Goal: Transaction & Acquisition: Book appointment/travel/reservation

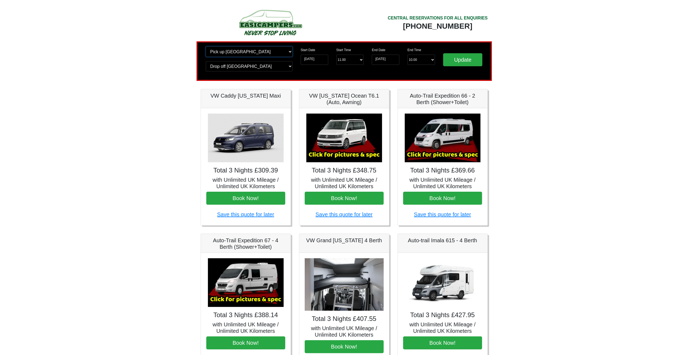
click at [250, 53] on select "Change pick up location? Pick up Edinburgh Birmingham Airport Blackburn Lancash…" at bounding box center [249, 52] width 87 height 10
click at [206, 47] on select "Change pick up location? Pick up Edinburgh Birmingham Airport Blackburn Lancash…" at bounding box center [249, 52] width 87 height 10
click at [251, 52] on select "Change pick up location? Pick up Edinburgh Birmingham Airport Blackburn Lancash…" at bounding box center [249, 52] width 87 height 10
click at [206, 47] on select "Change pick up location? Pick up Edinburgh Birmingham Airport Blackburn Lancash…" at bounding box center [249, 52] width 87 height 10
click at [260, 52] on select "Change pick up location? Pick up Edinburgh Birmingham Airport Blackburn Lancash…" at bounding box center [249, 52] width 87 height 10
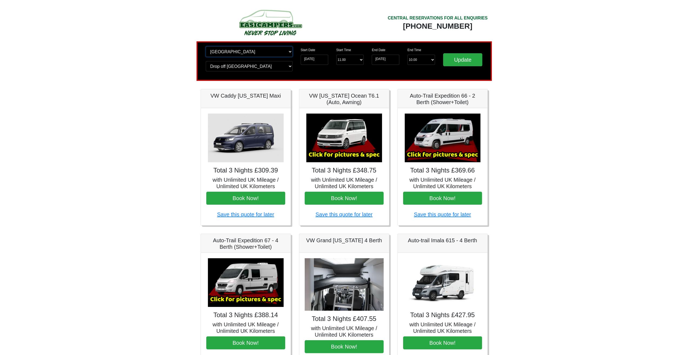
select select "QUE1"
click at [206, 47] on select "Change pick up location? Pick up Edinburgh Birmingham Airport Blackburn Lancash…" at bounding box center [249, 52] width 87 height 10
drag, startPoint x: 273, startPoint y: 61, endPoint x: 270, endPoint y: 64, distance: 4.8
click at [273, 60] on div "Change pick up location? Pick up Edinburgh Birmingham Airport Blackburn Lancash…" at bounding box center [249, 61] width 95 height 29
click at [267, 66] on select "Change drop off location? Drop off Edinburgh Birmingham Airport Blackburn Lanca…" at bounding box center [249, 66] width 87 height 10
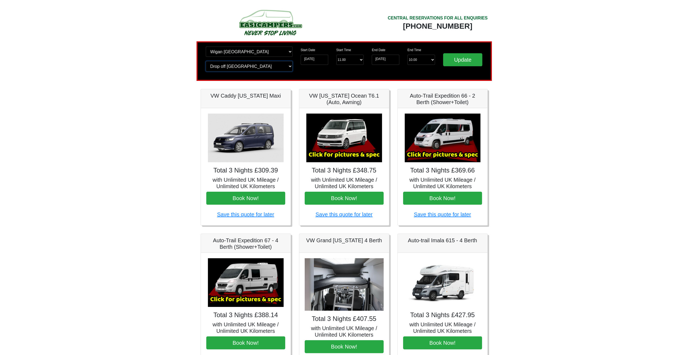
select select "QUE1"
click at [206, 61] on select "Change drop off location? Drop off Edinburgh Birmingham Airport Blackburn Lanca…" at bounding box center [249, 66] width 87 height 10
click at [456, 60] on input "Update" at bounding box center [462, 59] width 39 height 13
click at [457, 59] on input "Update" at bounding box center [462, 59] width 39 height 13
click at [290, 50] on select "Change pick up location? Pick up [GEOGRAPHIC_DATA] [GEOGRAPHIC_DATA] [GEOGRAPHI…" at bounding box center [249, 52] width 87 height 10
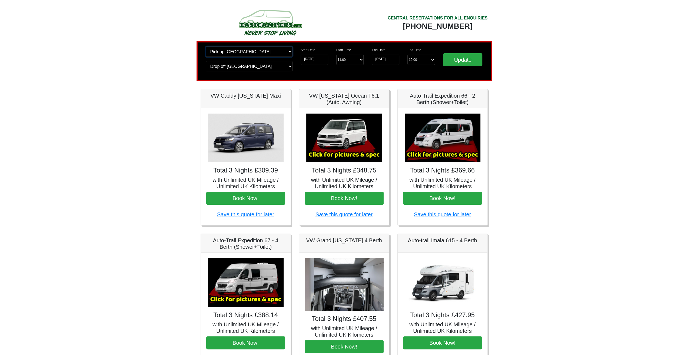
select select "PRE1"
click at [206, 47] on select "Change pick up location? Pick up Wigan Birmingham Airport Blackburn Lancashire …" at bounding box center [249, 52] width 87 height 10
click at [262, 66] on select "Change drop off location? Drop off Wigan Birmingham Airport Blackburn Lancashir…" at bounding box center [249, 66] width 87 height 10
select select "PRE1"
click at [206, 61] on select "Change drop off location? Drop off Wigan Birmingham Airport Blackburn Lancashir…" at bounding box center [249, 66] width 87 height 10
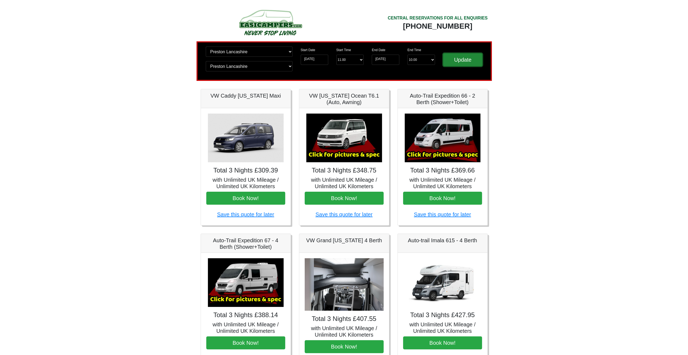
click at [476, 60] on input "Update" at bounding box center [462, 59] width 39 height 13
click at [279, 53] on select "Change pick up location? Pick up Preston Birmingham Airport Blackburn Lancashir…" at bounding box center [249, 52] width 87 height 10
select select "WOL"
click at [206, 47] on select "Change pick up location? Pick up Preston Birmingham Airport Blackburn Lancashir…" at bounding box center [249, 52] width 87 height 10
drag, startPoint x: 250, startPoint y: 61, endPoint x: 250, endPoint y: 68, distance: 7.9
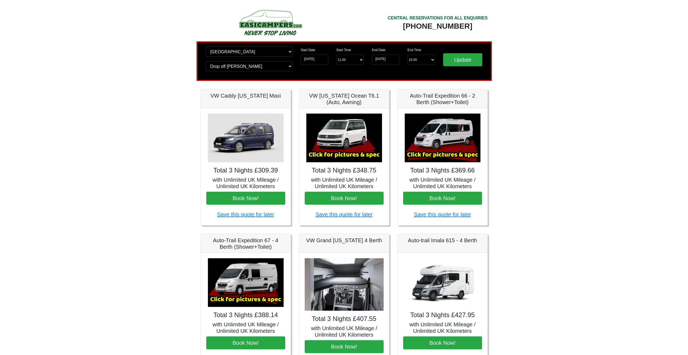
click at [250, 65] on div "Change pick up location? Pick up Preston Birmingham Airport Blackburn Lancashir…" at bounding box center [249, 61] width 95 height 29
click at [250, 67] on select "Change drop off location? Drop off Preston Birmingham Airport Blackburn Lancash…" at bounding box center [249, 66] width 87 height 10
select select "QUE1"
click at [206, 61] on select "Change drop off location? Drop off Preston Birmingham Airport Blackburn Lancash…" at bounding box center [249, 66] width 87 height 10
drag, startPoint x: 246, startPoint y: 54, endPoint x: 244, endPoint y: 56, distance: 2.9
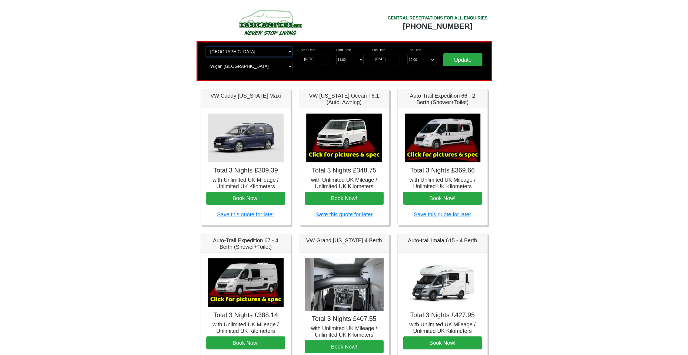
click at [246, 54] on select "Change pick up location? Pick up Preston Birmingham Airport Blackburn Lancashir…" at bounding box center [249, 52] width 87 height 10
select select "QUE1"
click at [206, 47] on select "Change pick up location? Pick up Preston Birmingham Airport Blackburn Lancashir…" at bounding box center [249, 52] width 87 height 10
click at [453, 60] on input "Update" at bounding box center [462, 59] width 39 height 13
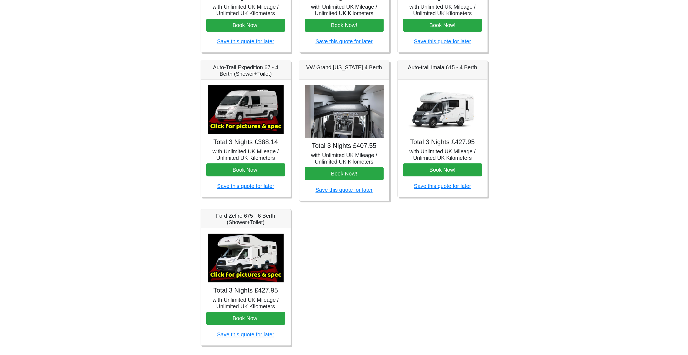
scroll to position [184, 0]
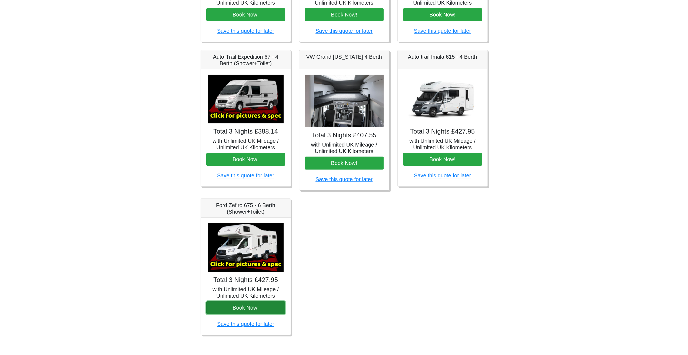
click at [253, 304] on button "Book Now!" at bounding box center [245, 307] width 79 height 13
click at [255, 307] on button "Book Now!" at bounding box center [245, 307] width 79 height 13
click at [439, 156] on button "Book Now!" at bounding box center [442, 159] width 79 height 13
click at [347, 160] on button "Book Now!" at bounding box center [344, 163] width 79 height 13
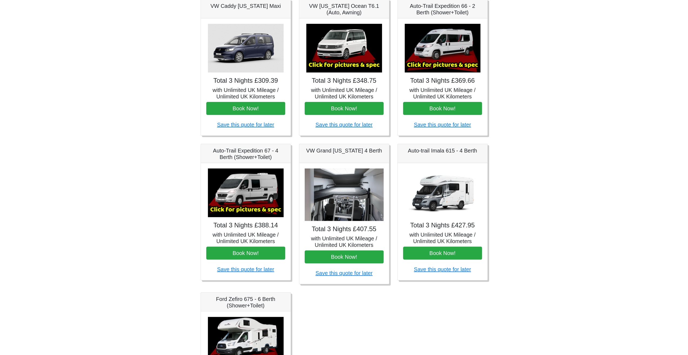
scroll to position [21, 0]
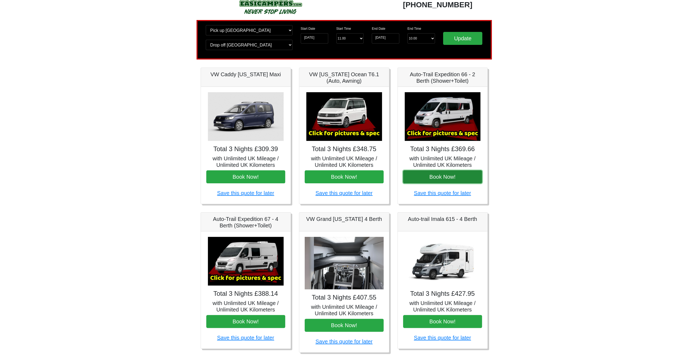
click at [441, 174] on button "Book Now!" at bounding box center [442, 176] width 79 height 13
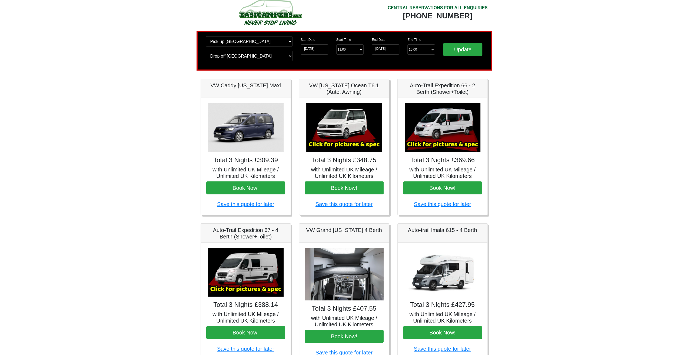
scroll to position [0, 0]
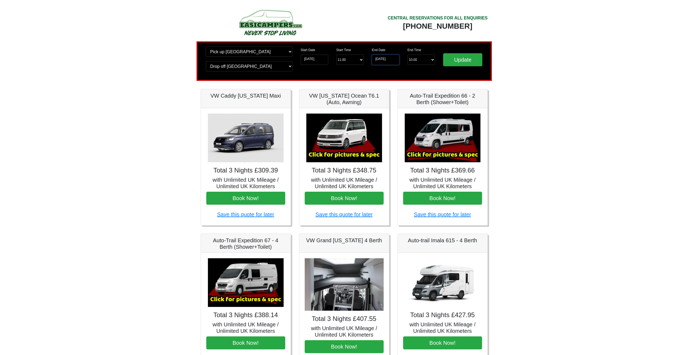
click at [378, 58] on input "[DATE]" at bounding box center [386, 60] width 28 height 10
click at [313, 60] on input "[DATE]" at bounding box center [315, 60] width 28 height 10
click at [379, 80] on div "Change pick up location? Pick up Wigan Birmingham Airport Blackburn Lancashire …" at bounding box center [344, 60] width 295 height 39
click at [277, 22] on img at bounding box center [270, 23] width 103 height 30
click at [253, 22] on img at bounding box center [270, 23] width 103 height 30
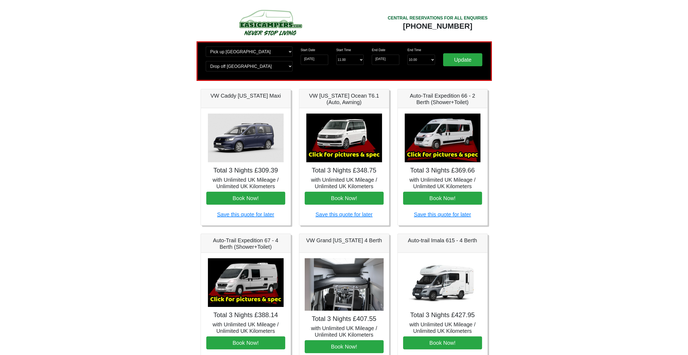
click at [254, 23] on img at bounding box center [270, 23] width 103 height 30
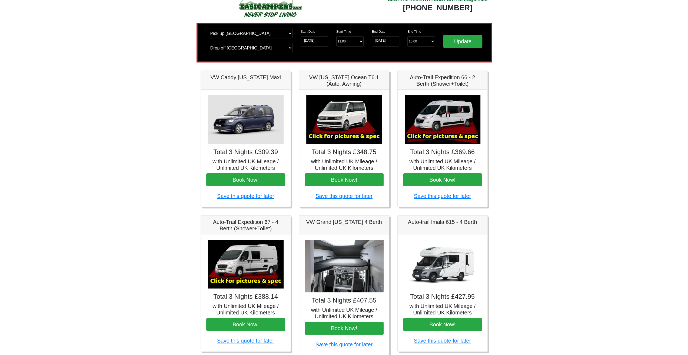
scroll to position [27, 0]
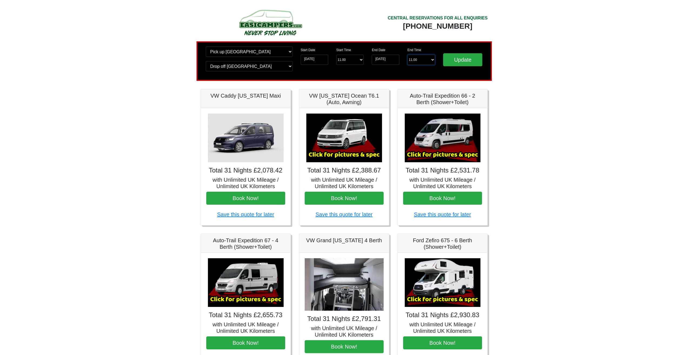
click at [418, 59] on select "End Time 11.00 -------- 08.00 am 09.00 am 10.00 am 11.00 am (Sunday Only)" at bounding box center [422, 60] width 28 height 10
select select "10.00"
click at [408, 55] on select "End Time 11.00 -------- 08.00 am 09.00 am 10.00 am 11.00 am (Sunday Only)" at bounding box center [422, 60] width 28 height 10
click at [455, 59] on input "Update" at bounding box center [462, 59] width 39 height 13
click at [357, 58] on select "Start Time 11.00 -------- 11.00 am (Saturday & Sunday Only) 12.00 pm (Saturday)…" at bounding box center [351, 60] width 28 height 10
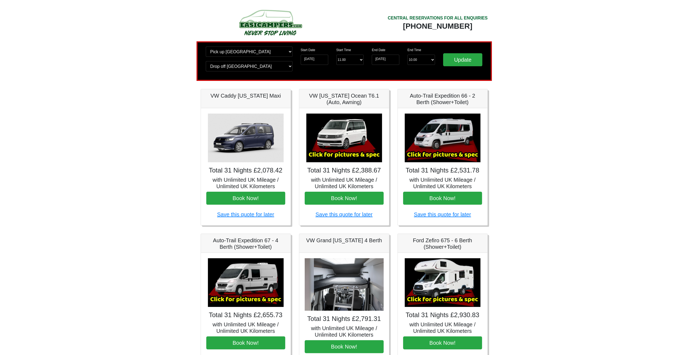
click at [528, 146] on body "CENTRAL RESERVATIONS FOR ALL ENQUIRIES 00 44 ( 0 ) 1942 778899 Easicampers Book…" at bounding box center [344, 270] width 688 height 540
click at [384, 61] on input "26-11-2025" at bounding box center [386, 60] width 28 height 10
click at [378, 71] on th "‹" at bounding box center [376, 71] width 7 height 9
click at [394, 114] on td "29" at bounding box center [391, 114] width 9 height 7
type input "[DATE]"
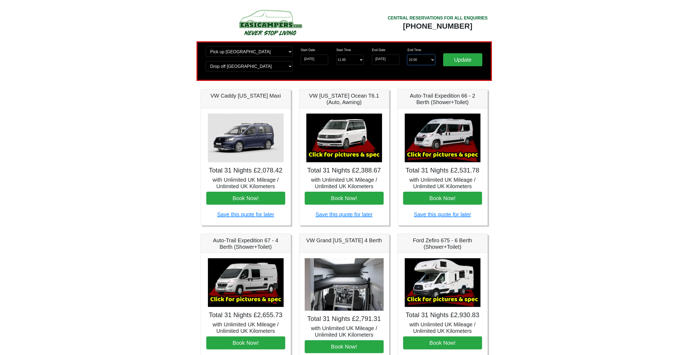
click at [428, 60] on select "End Time 10.00 -------- 08.00 am 09.00 am 10.00 am 11.00 am (Sunday Only)" at bounding box center [422, 60] width 28 height 10
click at [408, 55] on select "End Time 10.00 -------- 08.00 am 09.00 am 10.00 am 11.00 am (Sunday Only)" at bounding box center [422, 60] width 28 height 10
click at [470, 62] on input "Update" at bounding box center [462, 59] width 39 height 13
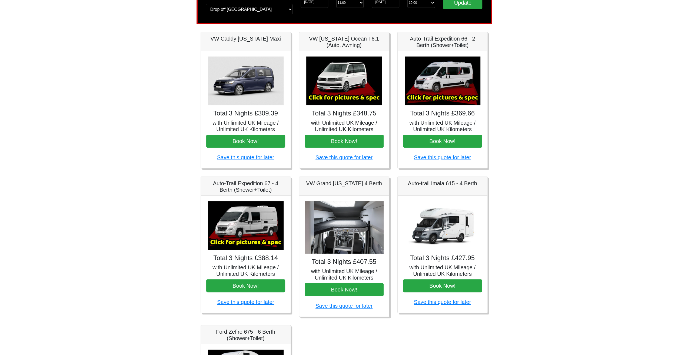
scroll to position [81, 0]
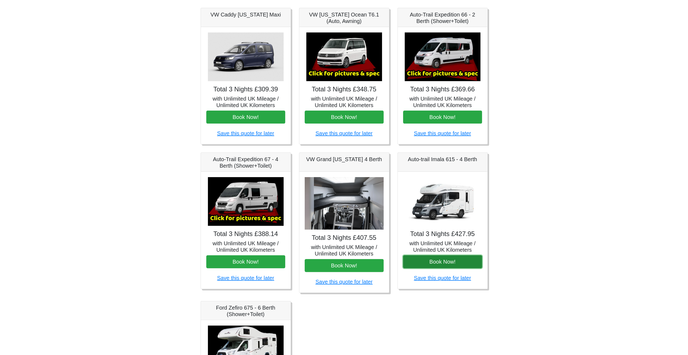
click at [424, 261] on button "Book Now!" at bounding box center [442, 261] width 79 height 13
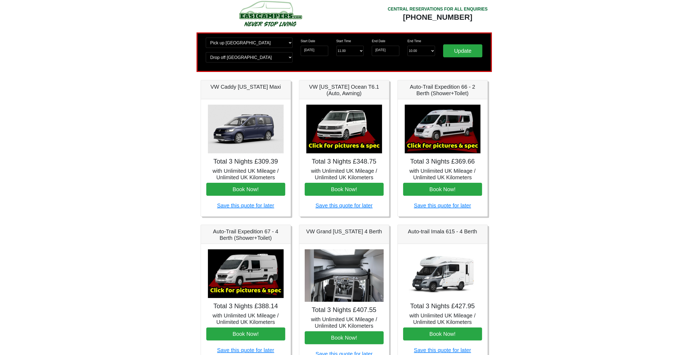
scroll to position [0, 0]
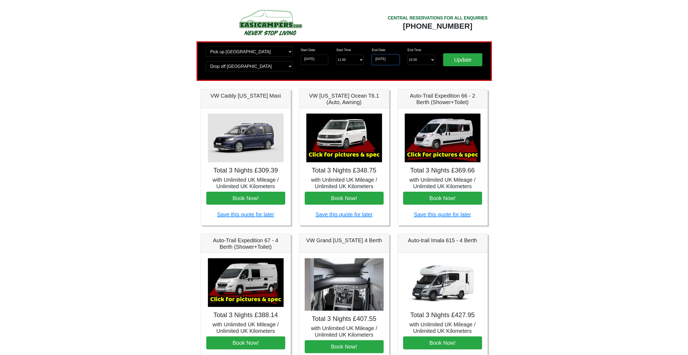
click at [384, 62] on input "[DATE]" at bounding box center [386, 60] width 28 height 10
click at [401, 116] on td "30" at bounding box center [401, 114] width 8 height 7
type input "[DATE]"
click at [463, 66] on div "Update" at bounding box center [463, 61] width 48 height 29
click at [468, 61] on input "Update" at bounding box center [462, 59] width 39 height 13
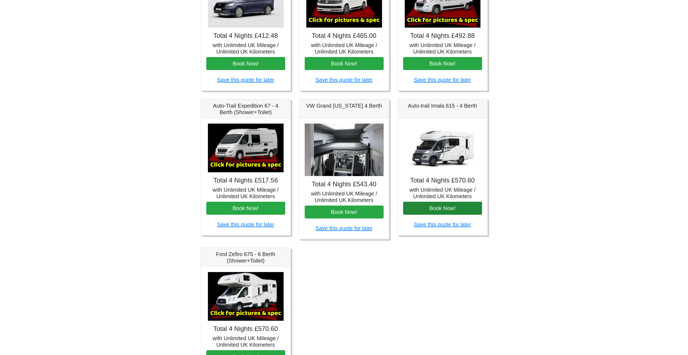
scroll to position [135, 0]
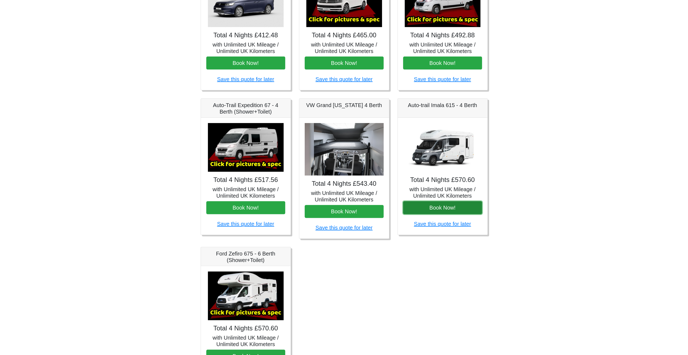
click at [444, 206] on button "Book Now!" at bounding box center [442, 207] width 79 height 13
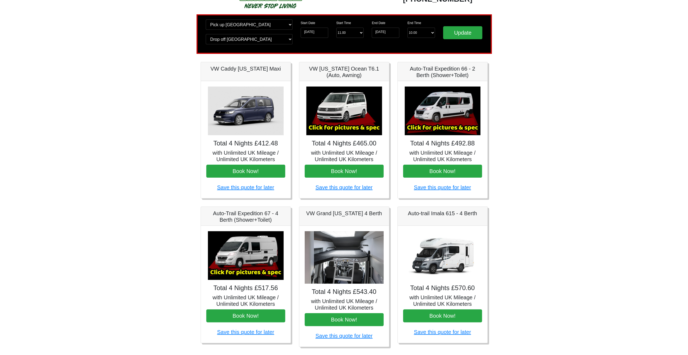
scroll to position [0, 0]
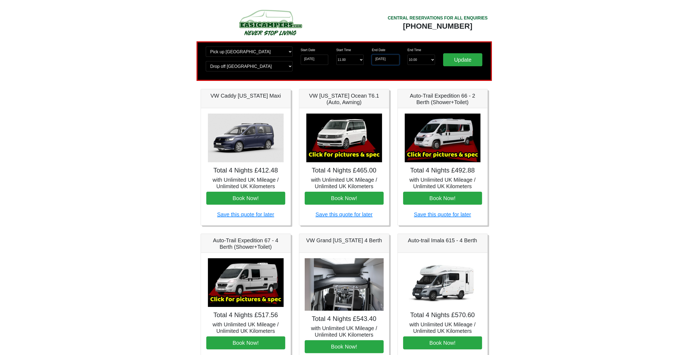
click at [383, 61] on input "30-10-2025" at bounding box center [386, 60] width 28 height 10
click at [477, 58] on input "Update" at bounding box center [462, 59] width 39 height 13
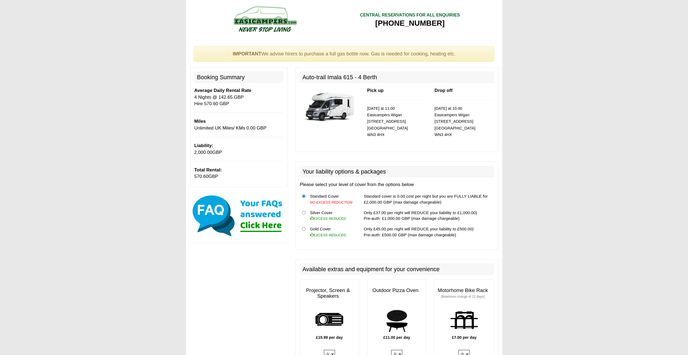
click at [307, 228] on th at bounding box center [304, 232] width 8 height 16
click at [302, 228] on input "radio" at bounding box center [304, 229] width 4 height 4
radio input "true"
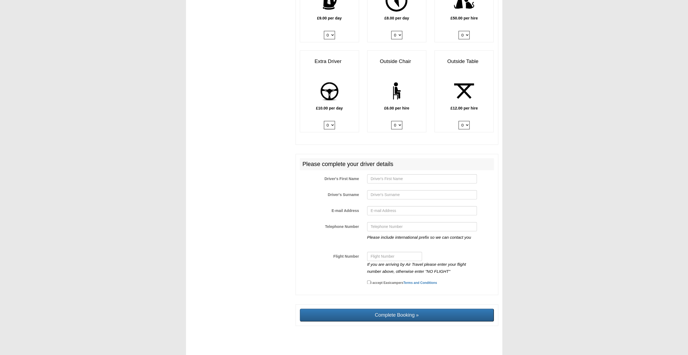
scroll to position [652, 0]
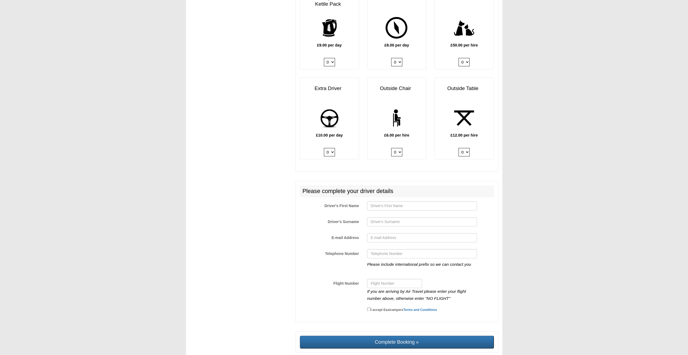
click at [333, 149] on select "0 1" at bounding box center [329, 152] width 11 height 8
select select "Extra Driver x QTY 1 @ 10.00 GBP per day."
click at [324, 148] on select "0 1" at bounding box center [329, 152] width 11 height 8
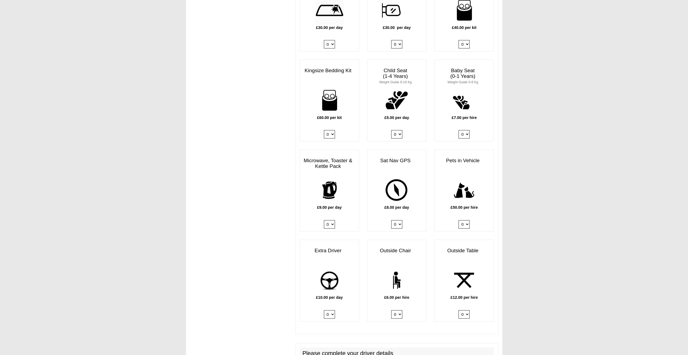
scroll to position [571, 0]
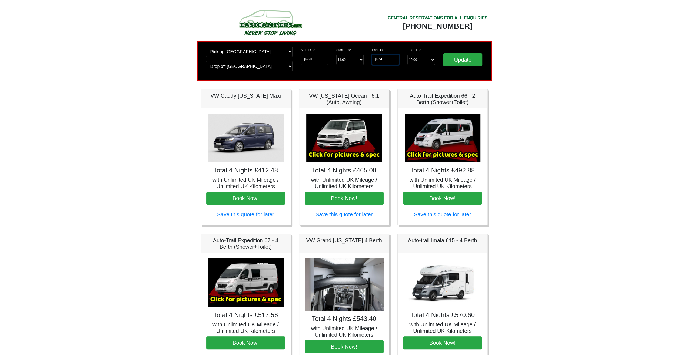
click at [394, 63] on input "30-10-2025" at bounding box center [386, 60] width 28 height 10
click at [390, 116] on td "29" at bounding box center [391, 114] width 9 height 7
type input "[DATE]"
click at [459, 65] on input "Update" at bounding box center [462, 59] width 39 height 13
click at [368, 198] on button "Book Now!" at bounding box center [344, 198] width 79 height 13
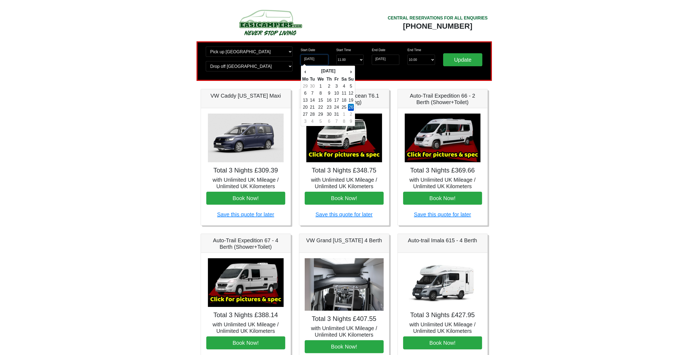
click at [325, 59] on input "[DATE]" at bounding box center [315, 60] width 28 height 10
click at [325, 58] on input "[DATE]" at bounding box center [315, 60] width 28 height 10
click at [277, 26] on img at bounding box center [270, 23] width 103 height 30
click at [262, 20] on img at bounding box center [270, 23] width 103 height 30
click at [259, 20] on img at bounding box center [270, 23] width 103 height 30
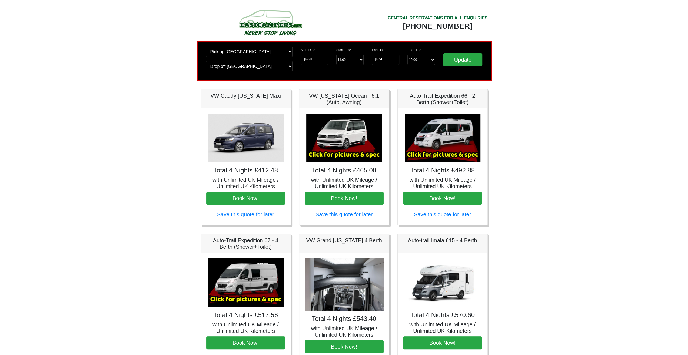
click at [273, 20] on img at bounding box center [270, 23] width 103 height 30
click at [287, 50] on select "Change pick up location? Pick up [GEOGRAPHIC_DATA] [GEOGRAPHIC_DATA] [GEOGRAPHI…" at bounding box center [249, 52] width 87 height 10
click at [290, 54] on select "Change pick up location? Pick up [GEOGRAPHIC_DATA] [GEOGRAPHIC_DATA] [GEOGRAPHI…" at bounding box center [249, 52] width 87 height 10
click at [278, 28] on img at bounding box center [270, 23] width 103 height 30
